Goal: Find specific page/section: Find specific page/section

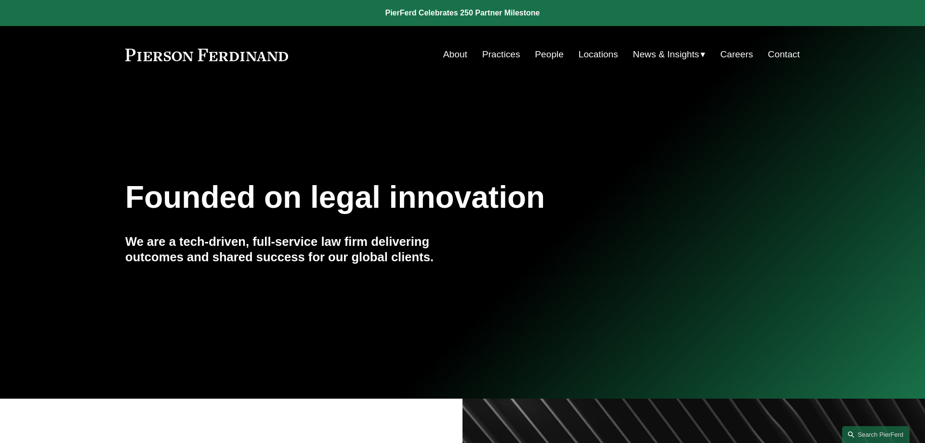
click at [454, 52] on link "About" at bounding box center [455, 54] width 24 height 18
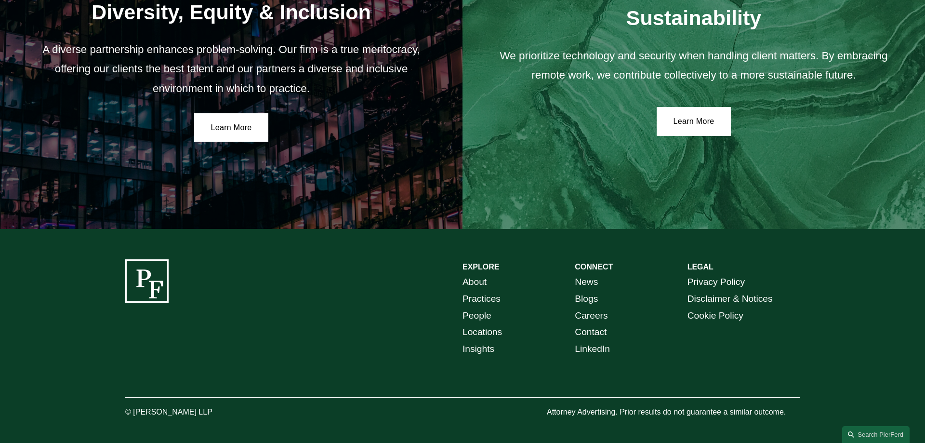
scroll to position [1777, 0]
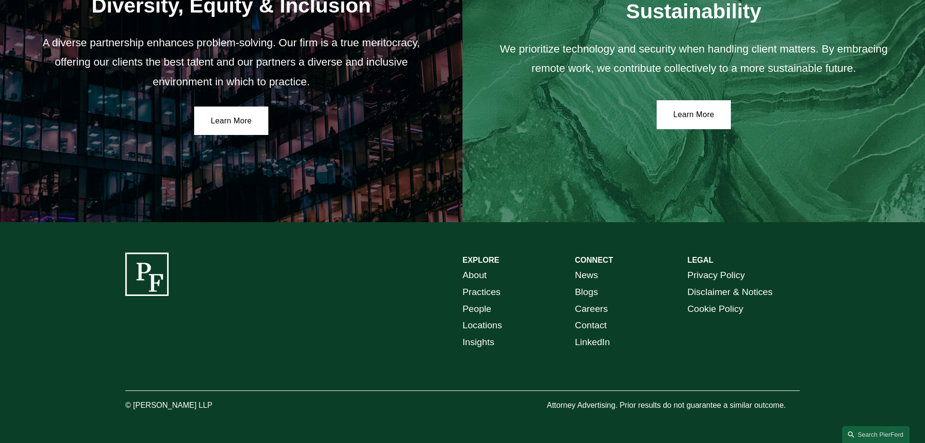
click at [480, 292] on link "Practices" at bounding box center [482, 292] width 38 height 17
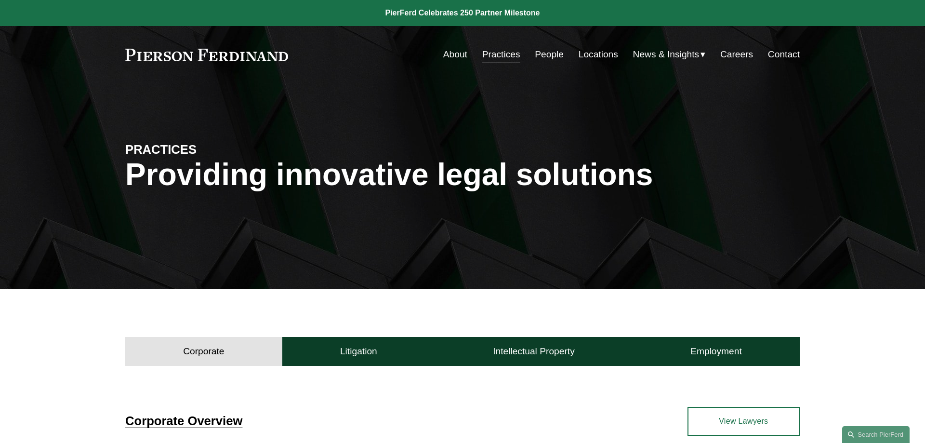
click at [545, 50] on link "People" at bounding box center [549, 54] width 29 height 18
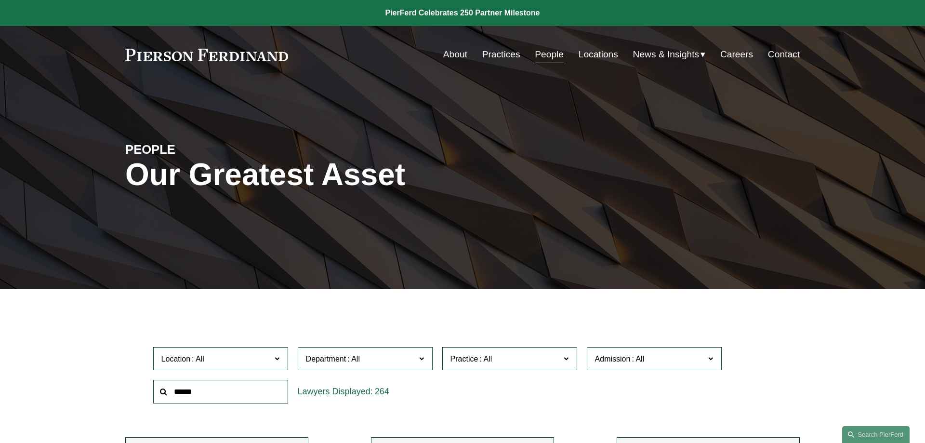
scroll to position [197, 0]
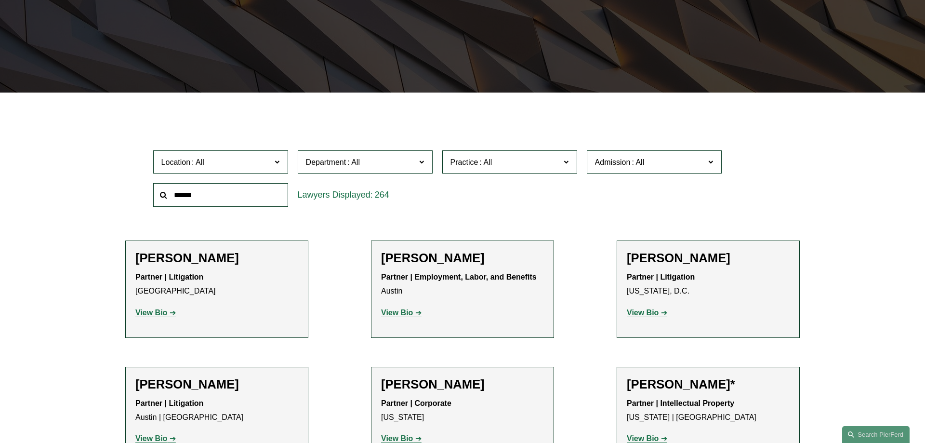
click at [231, 192] on input "text" at bounding box center [220, 195] width 135 height 24
type input "******"
